Goal: Find specific page/section: Find specific page/section

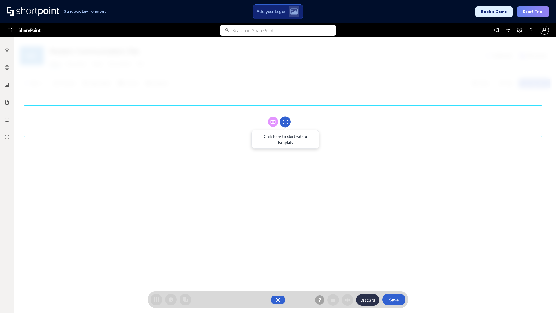
click at [285, 122] on circle at bounding box center [285, 121] width 11 height 11
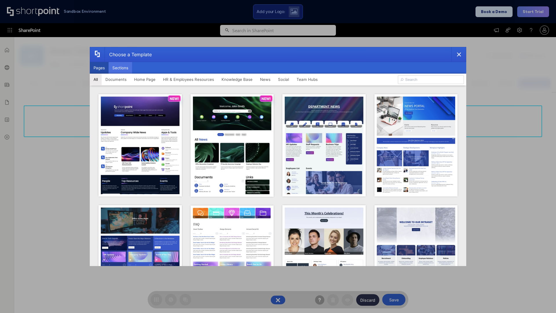
click at [120, 68] on button "Sections" at bounding box center [120, 68] width 23 height 12
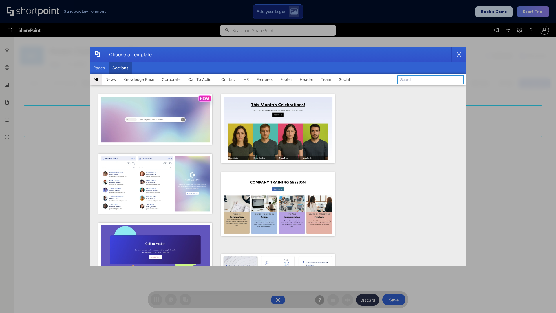
type input "News Kit 2"
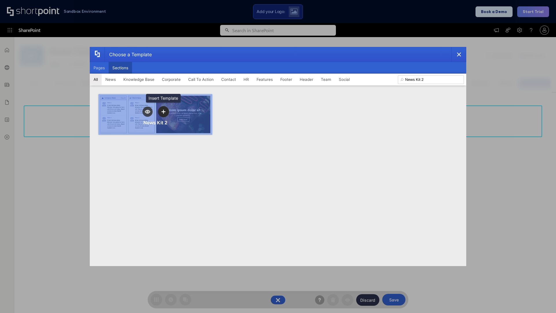
click at [163, 112] on icon "template selector" at bounding box center [163, 112] width 4 height 4
